Goal: Information Seeking & Learning: Understand process/instructions

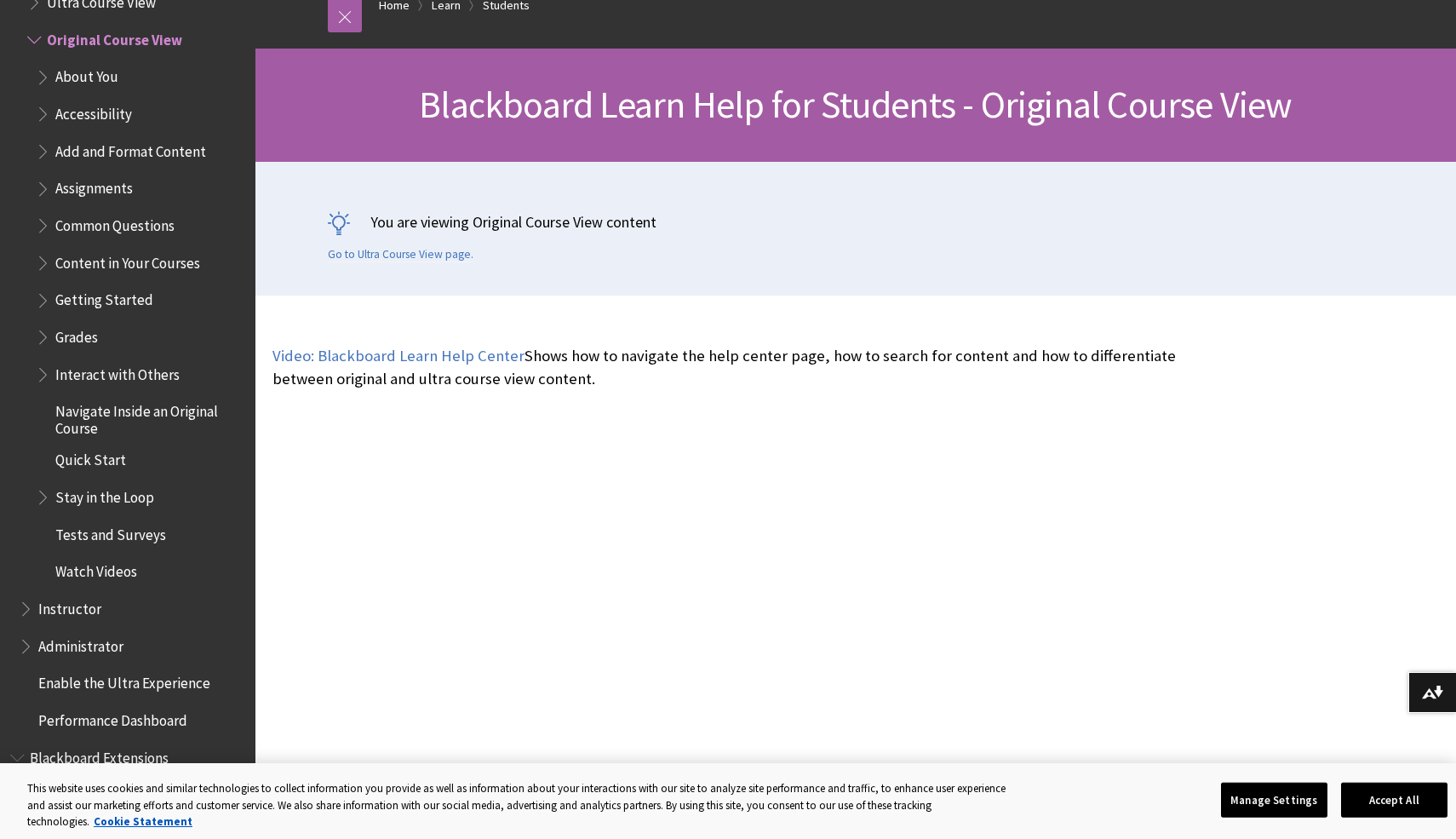
scroll to position [197, 0]
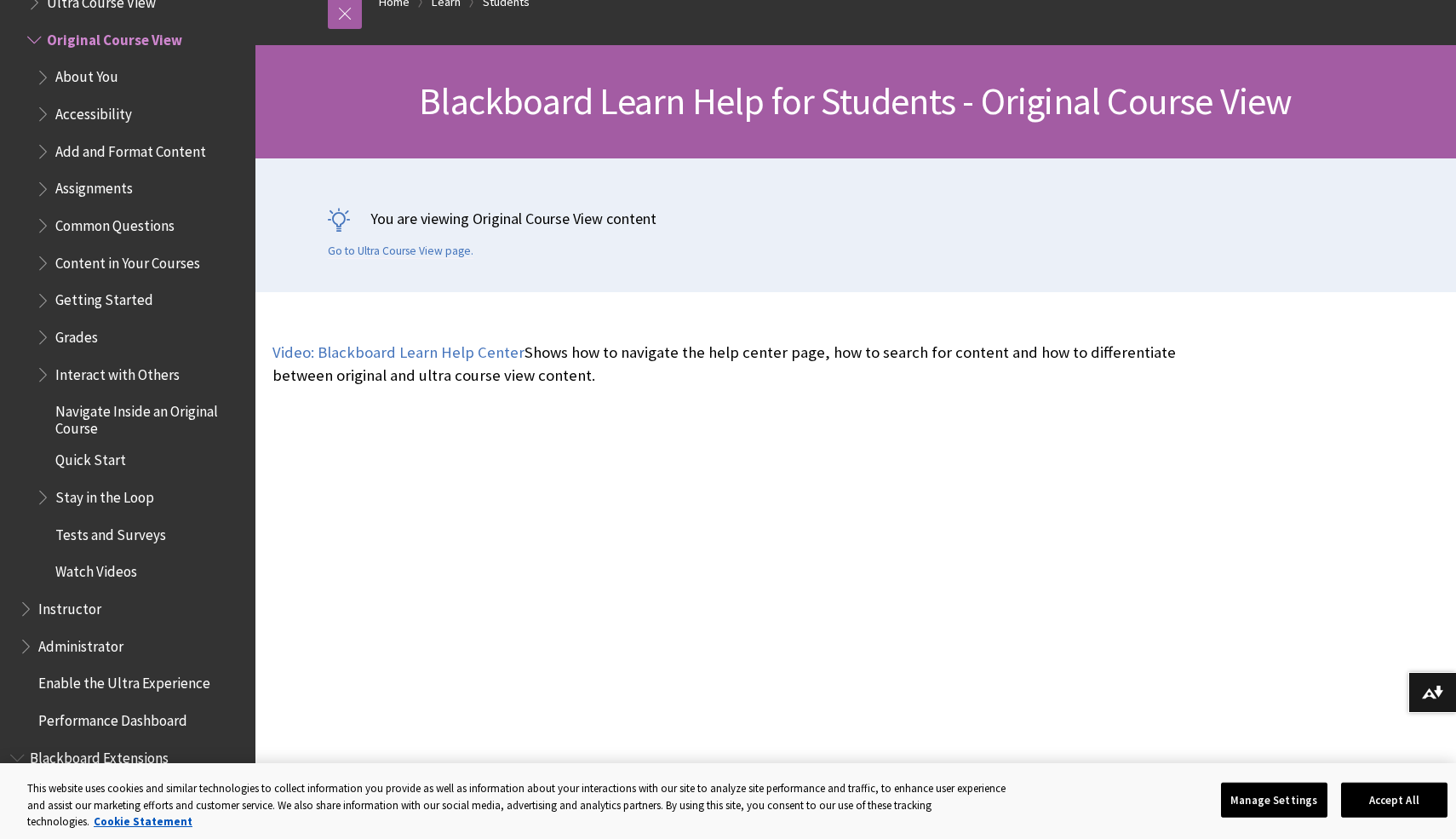
click at [101, 227] on span "Common Questions" at bounding box center [115, 223] width 119 height 23
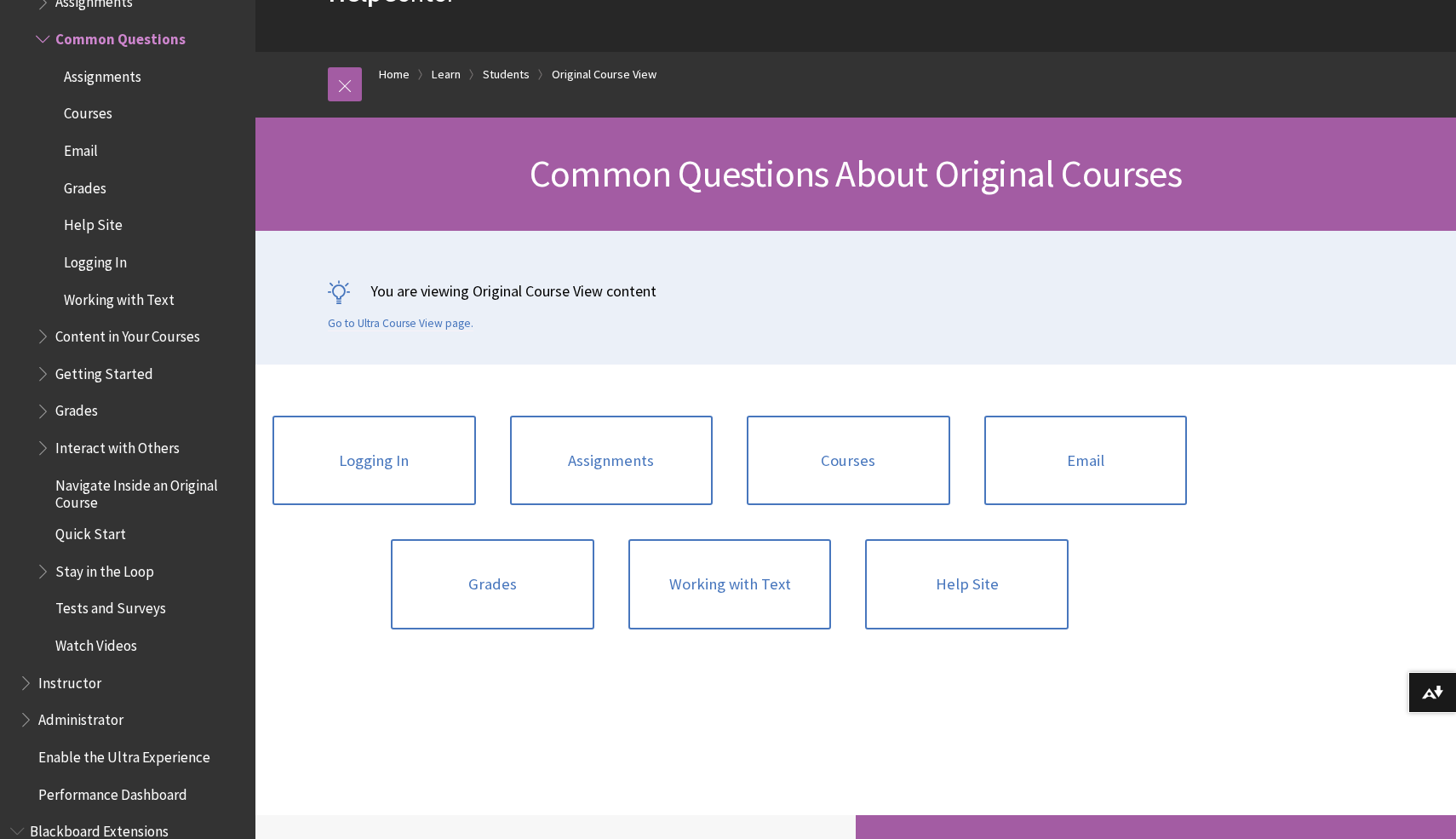
scroll to position [130, 0]
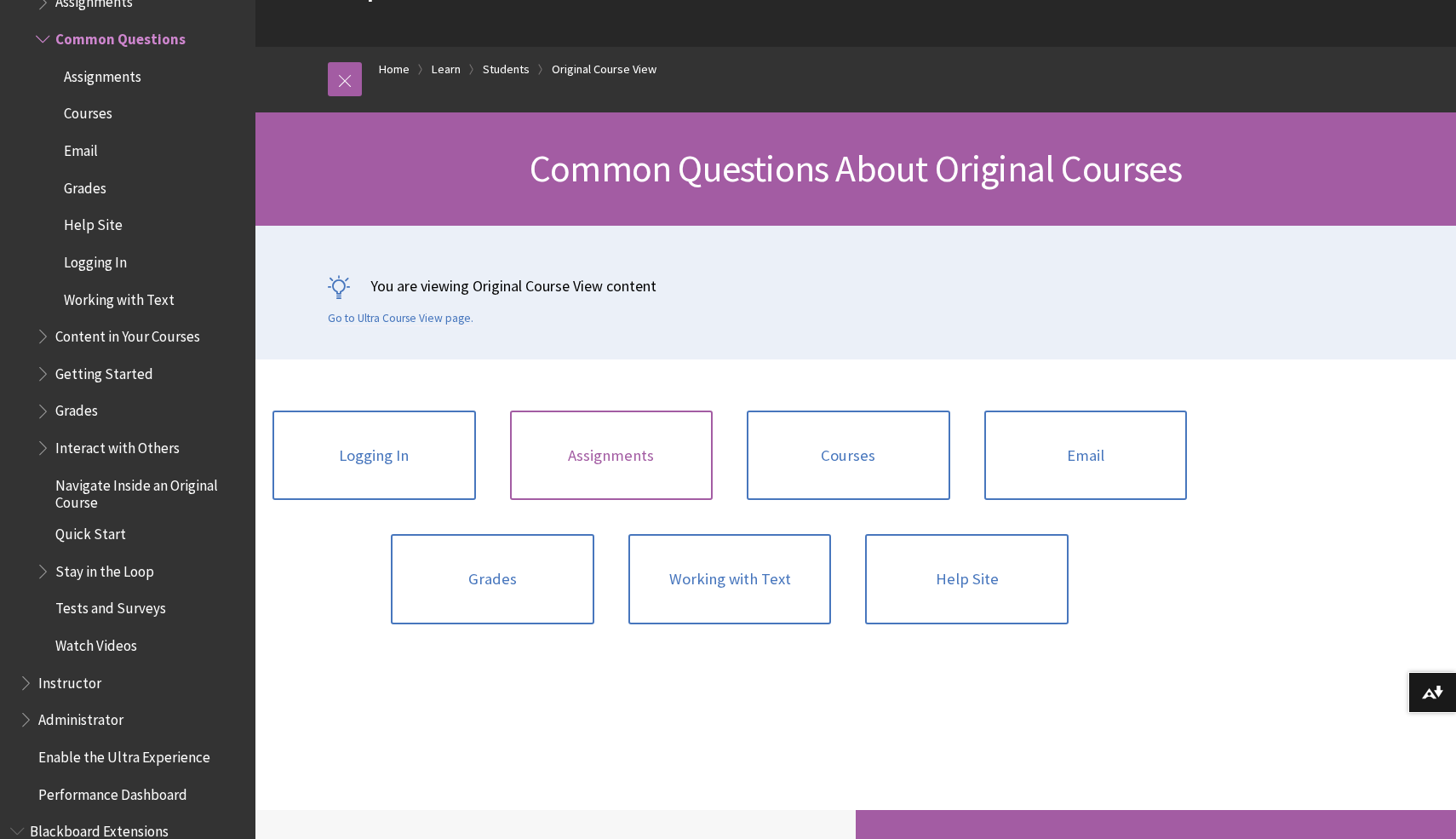
click at [625, 441] on link "Assignments" at bounding box center [612, 456] width 204 height 91
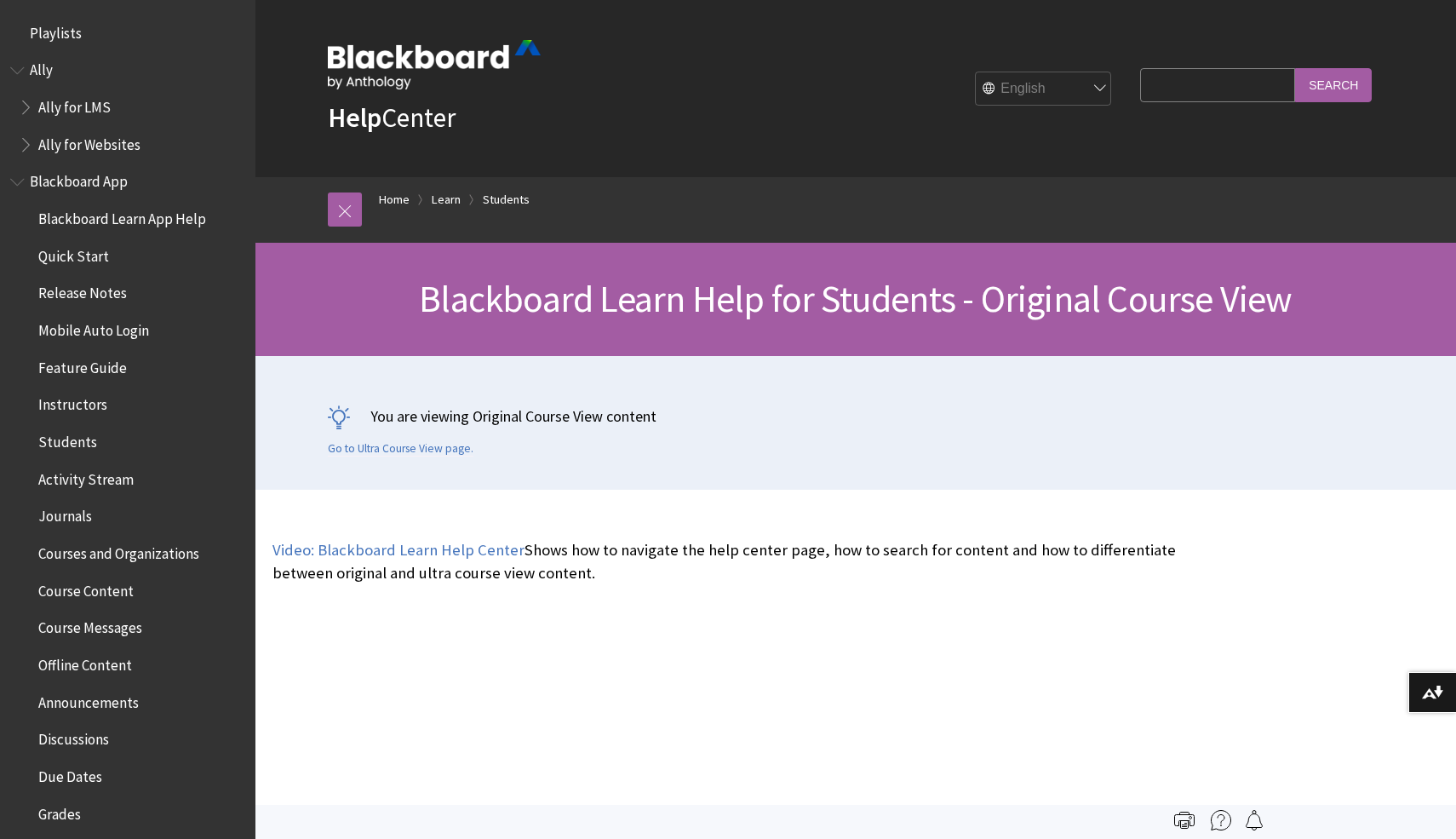
scroll to position [2013, 0]
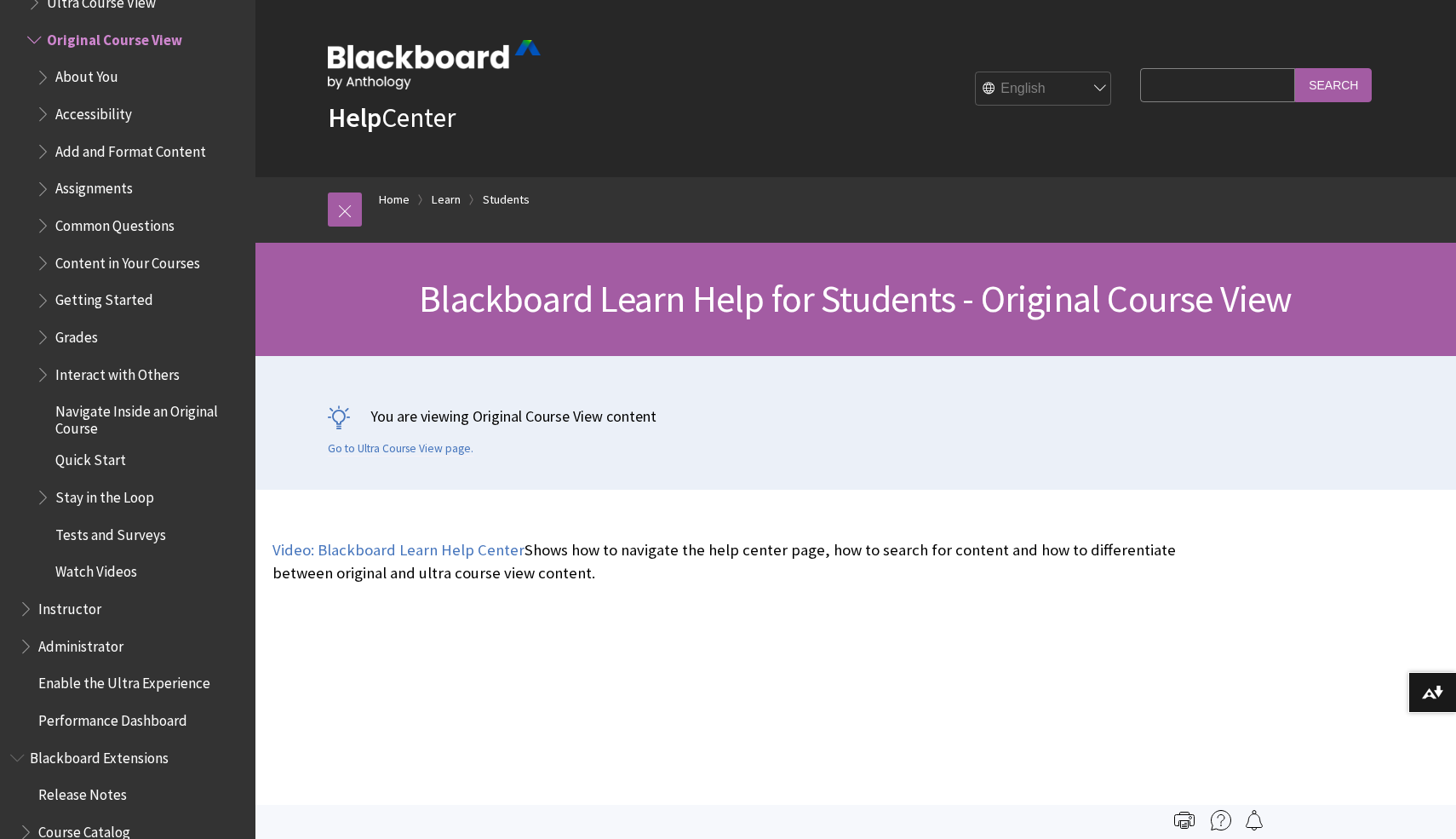
click at [1228, 87] on input "Search Query" at bounding box center [1217, 84] width 155 height 33
type input "upload assignments"
click at [1295, 68] on input "Search" at bounding box center [1333, 84] width 76 height 33
click at [1336, 81] on input "Search" at bounding box center [1333, 84] width 76 height 33
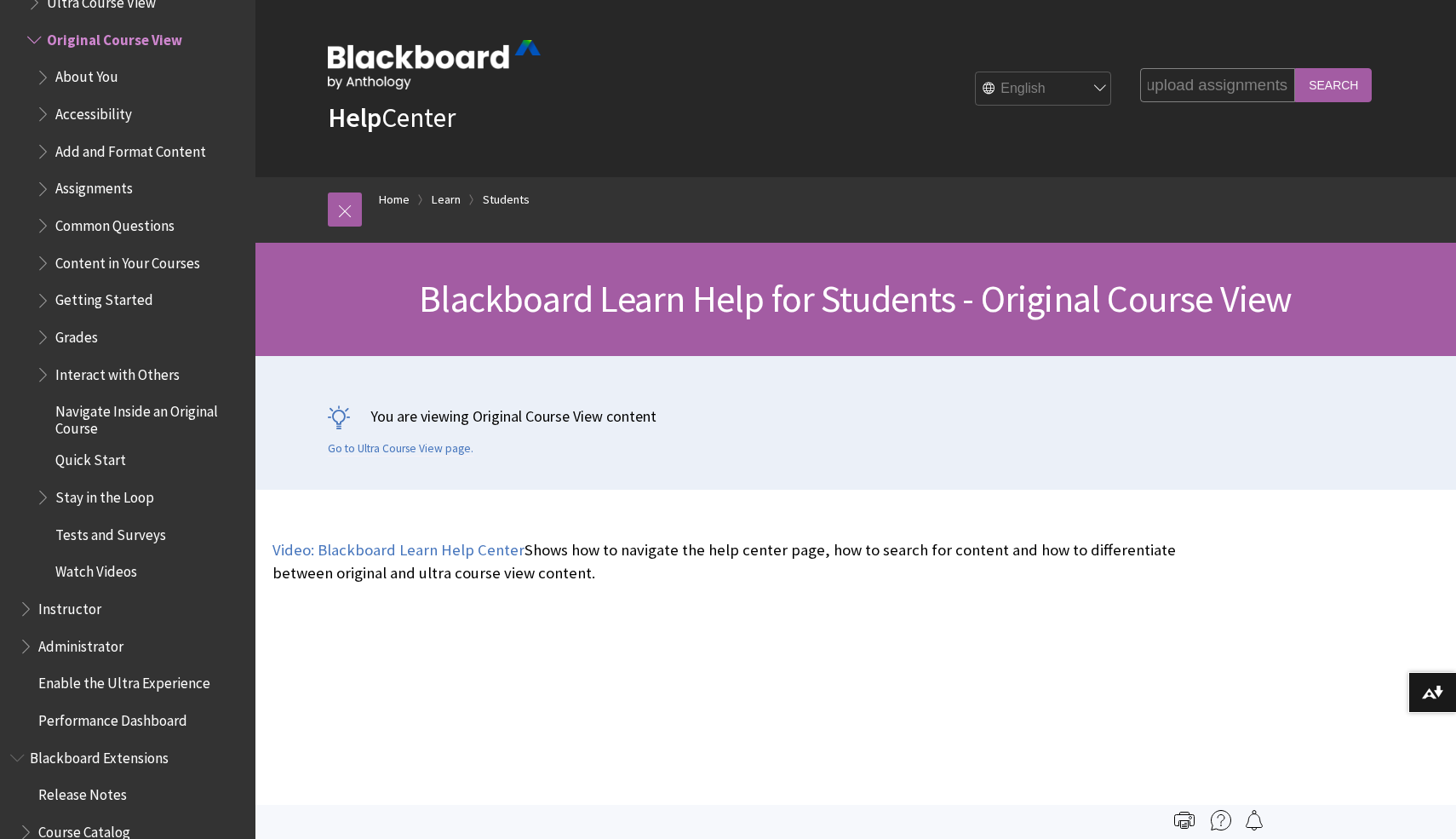
click at [1336, 81] on input "Search" at bounding box center [1333, 84] width 76 height 33
click at [1244, 86] on input "upload assignments" at bounding box center [1217, 84] width 155 height 33
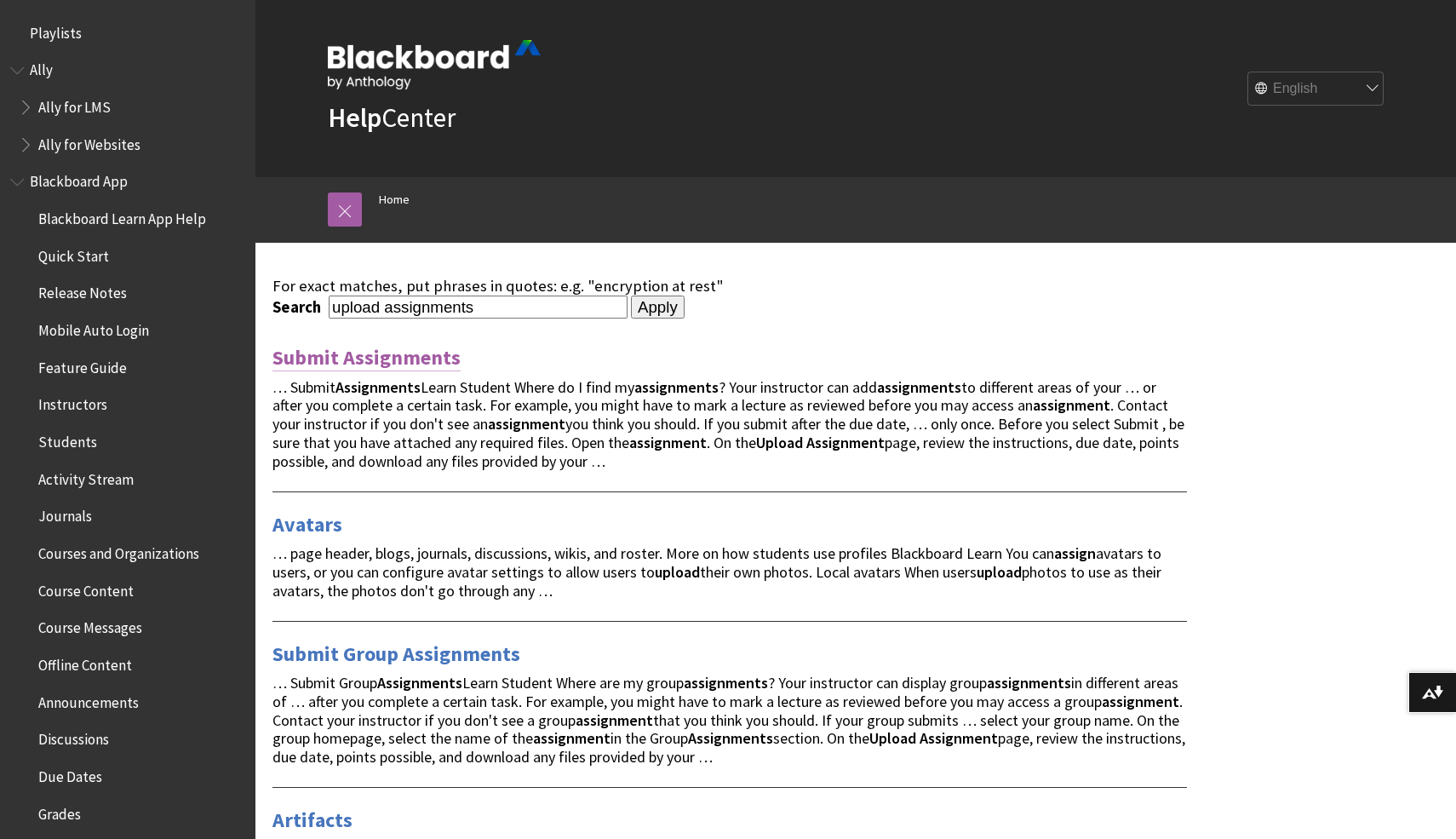
click at [377, 365] on link "Submit Assignments" at bounding box center [367, 358] width 188 height 27
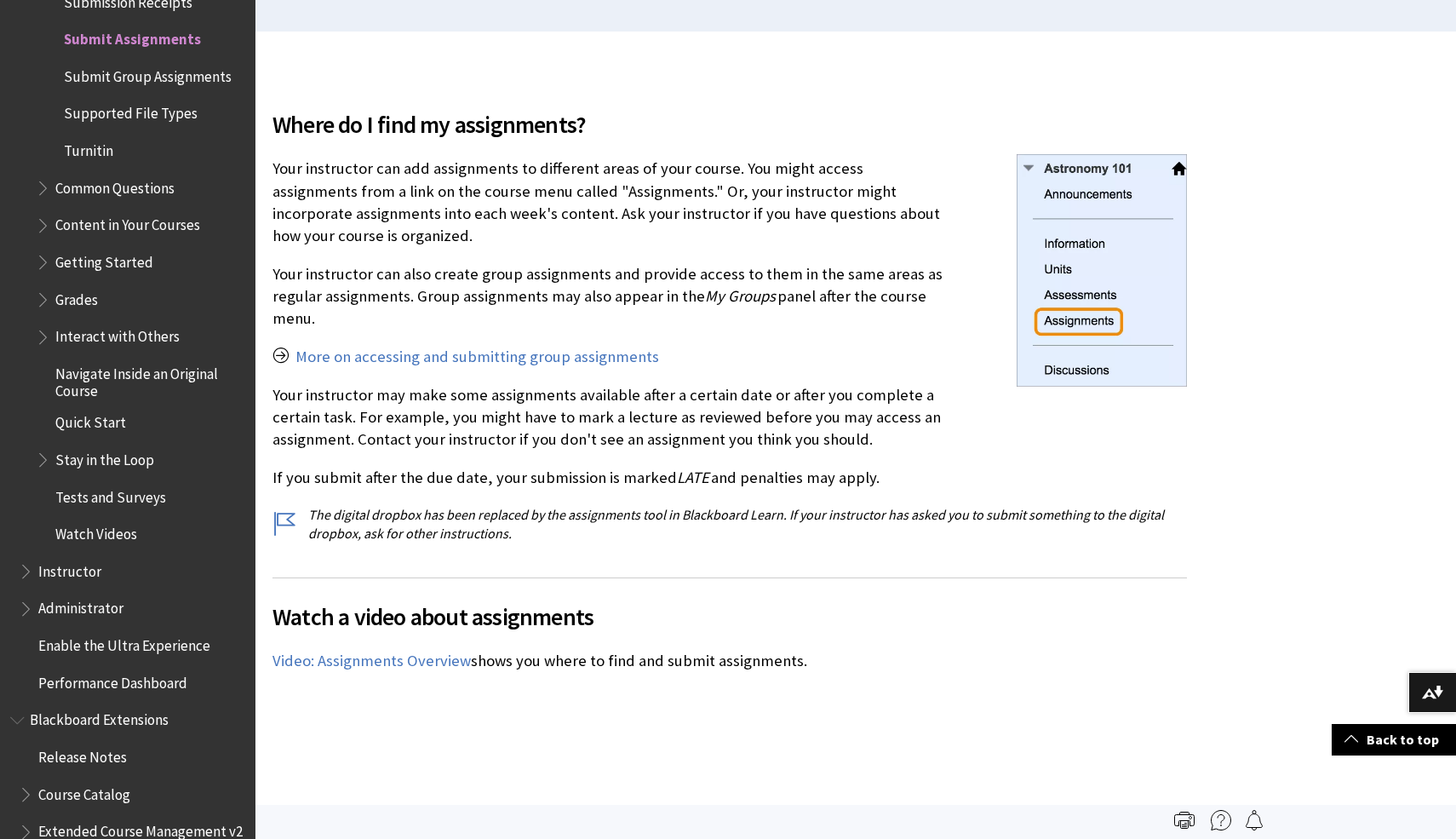
scroll to position [448, 0]
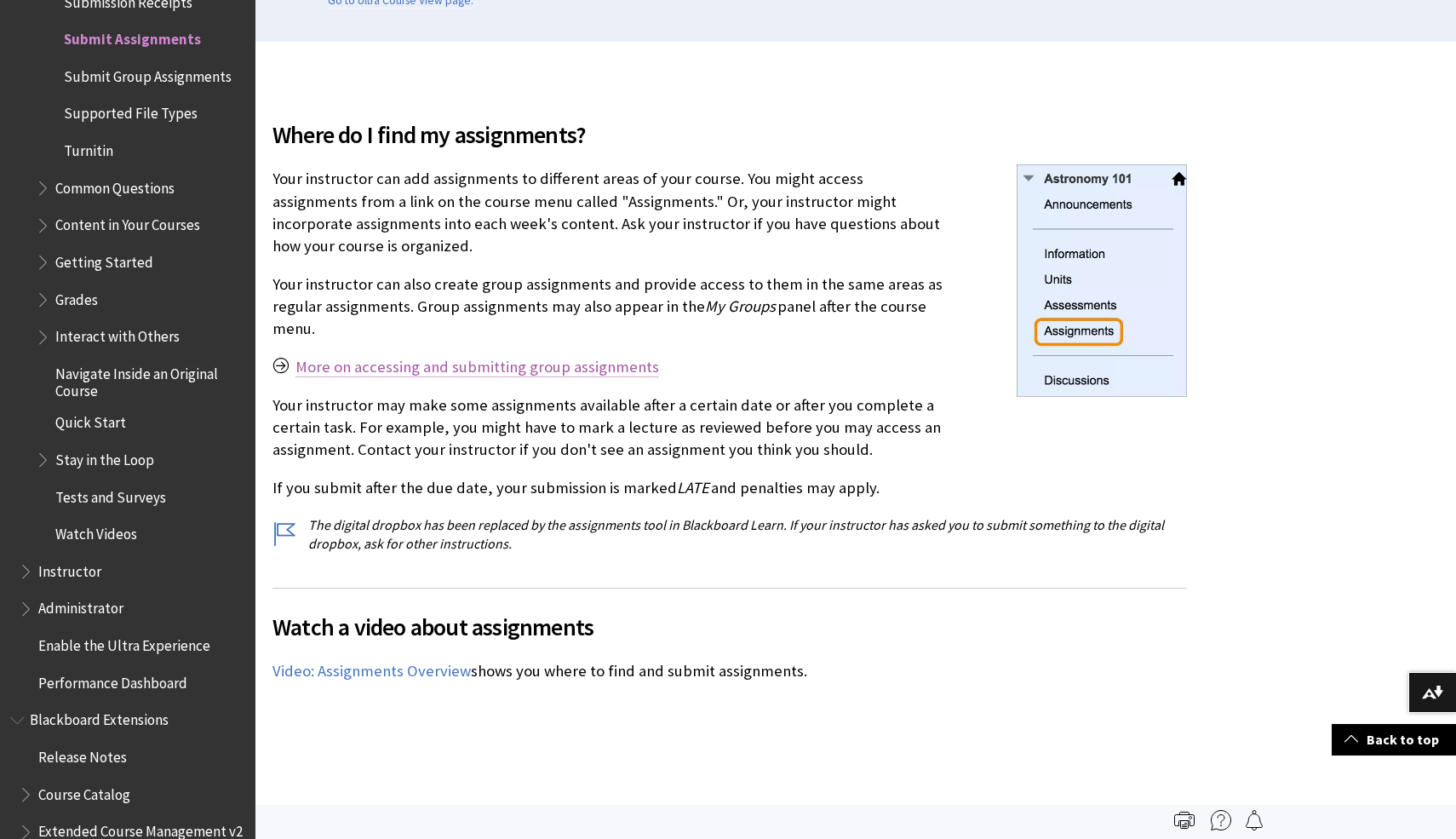
click at [440, 362] on link "More on accessing and submitting group assignments" at bounding box center [476, 367] width 363 height 21
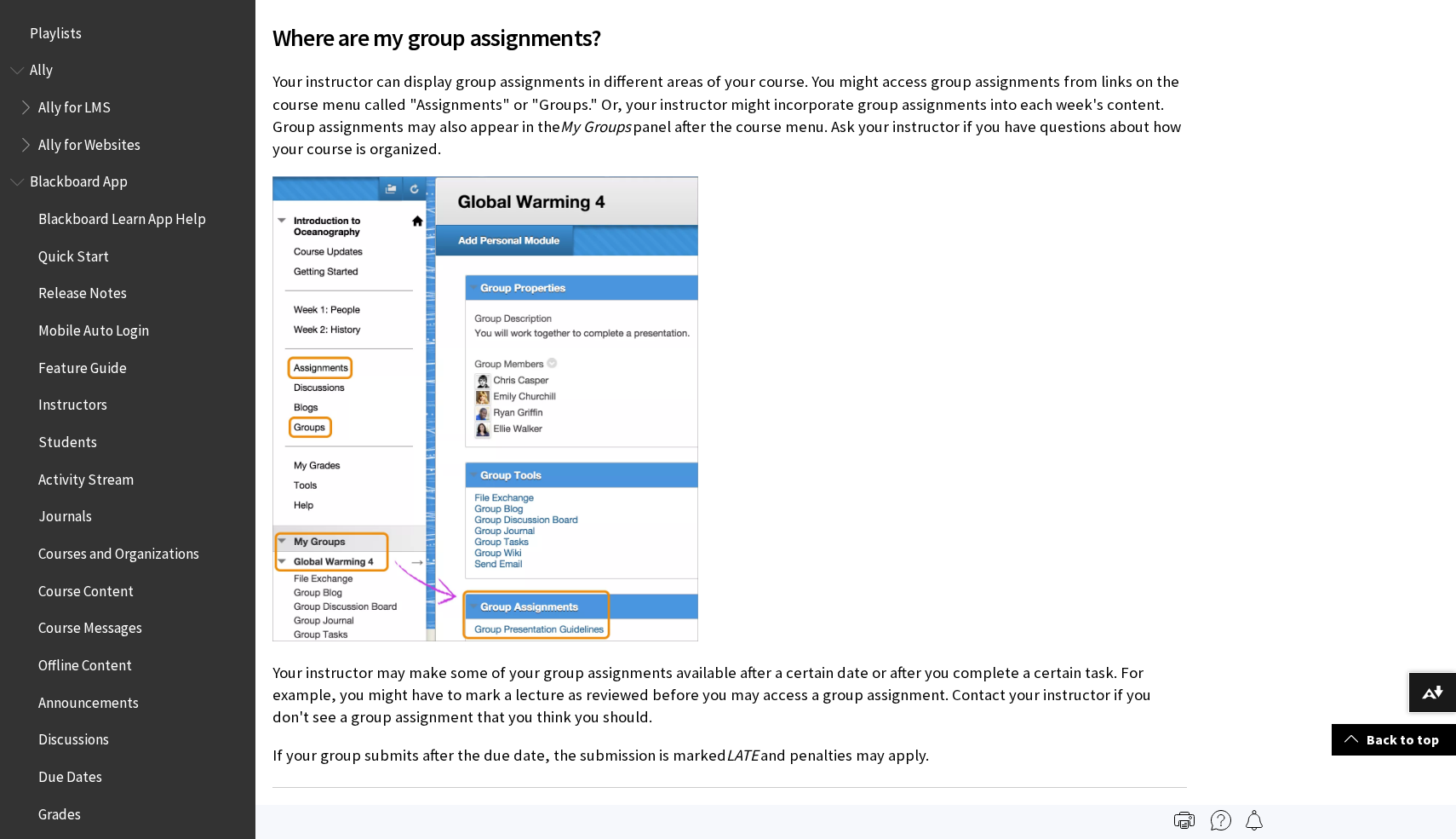
scroll to position [2534, 0]
